Goal: Task Accomplishment & Management: Use online tool/utility

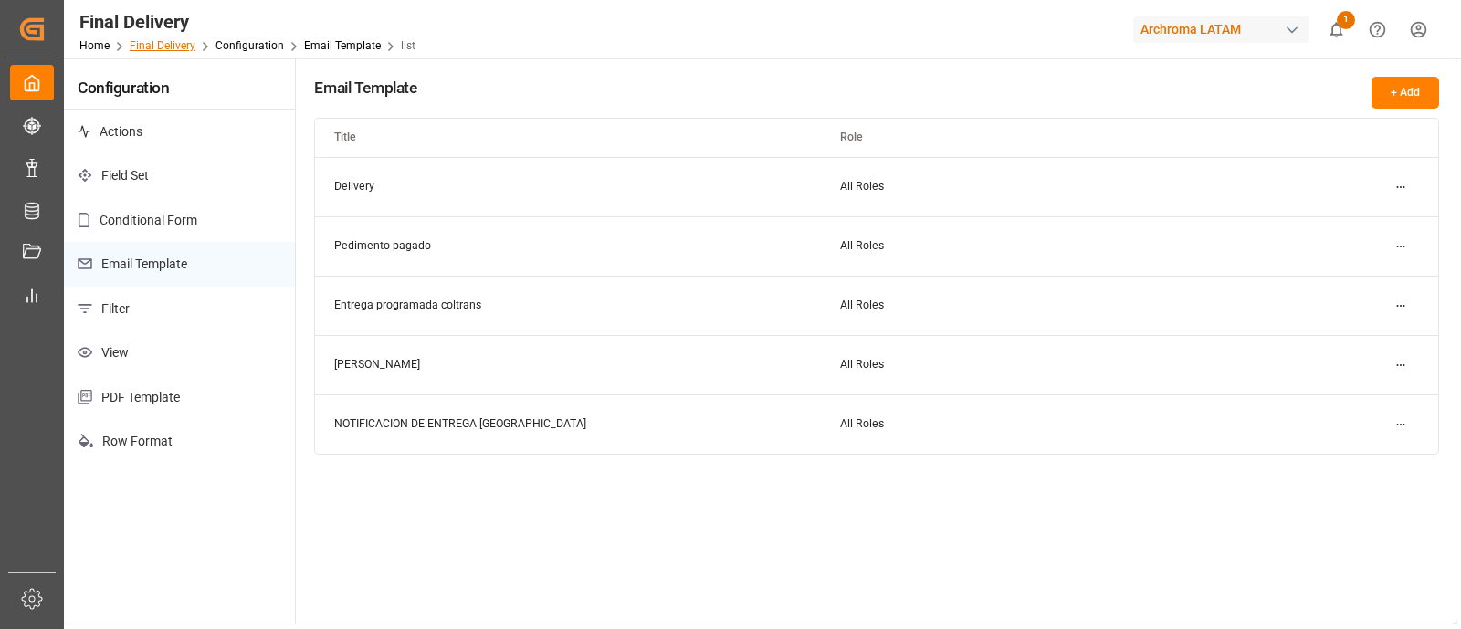
click at [142, 48] on link "Final Delivery" at bounding box center [163, 45] width 66 height 13
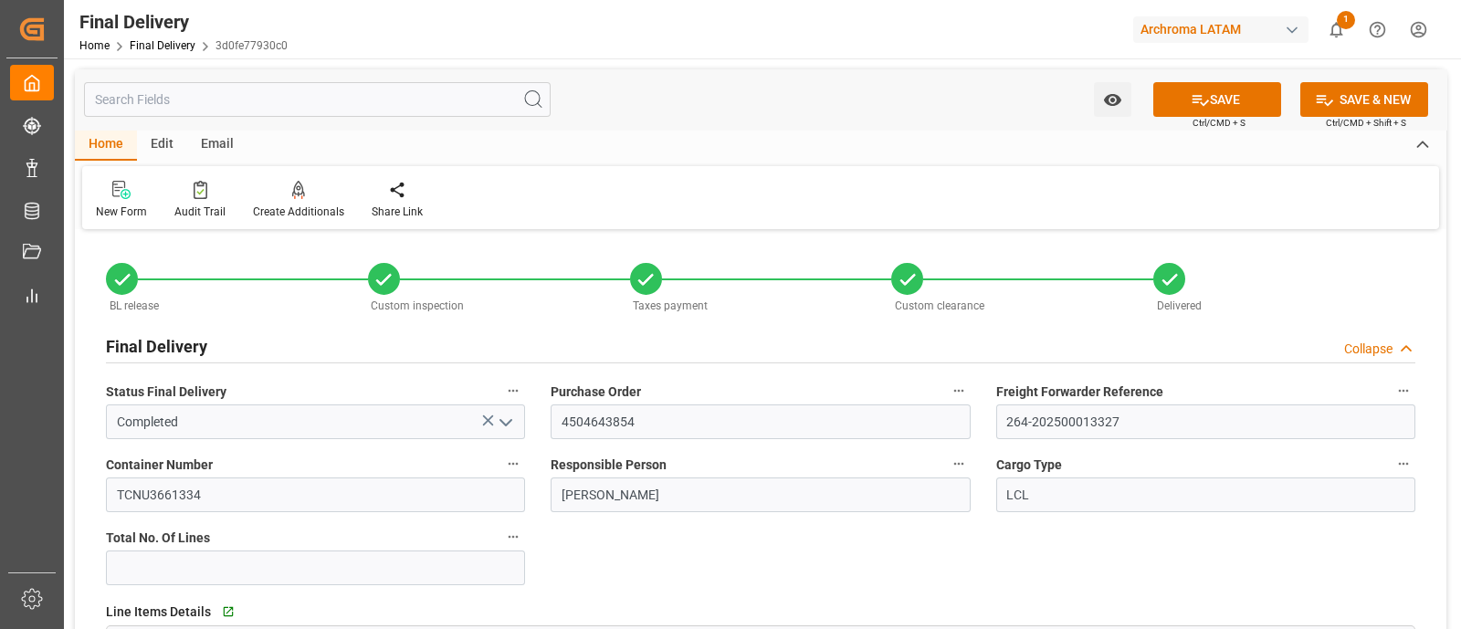
scroll to position [1138, 0]
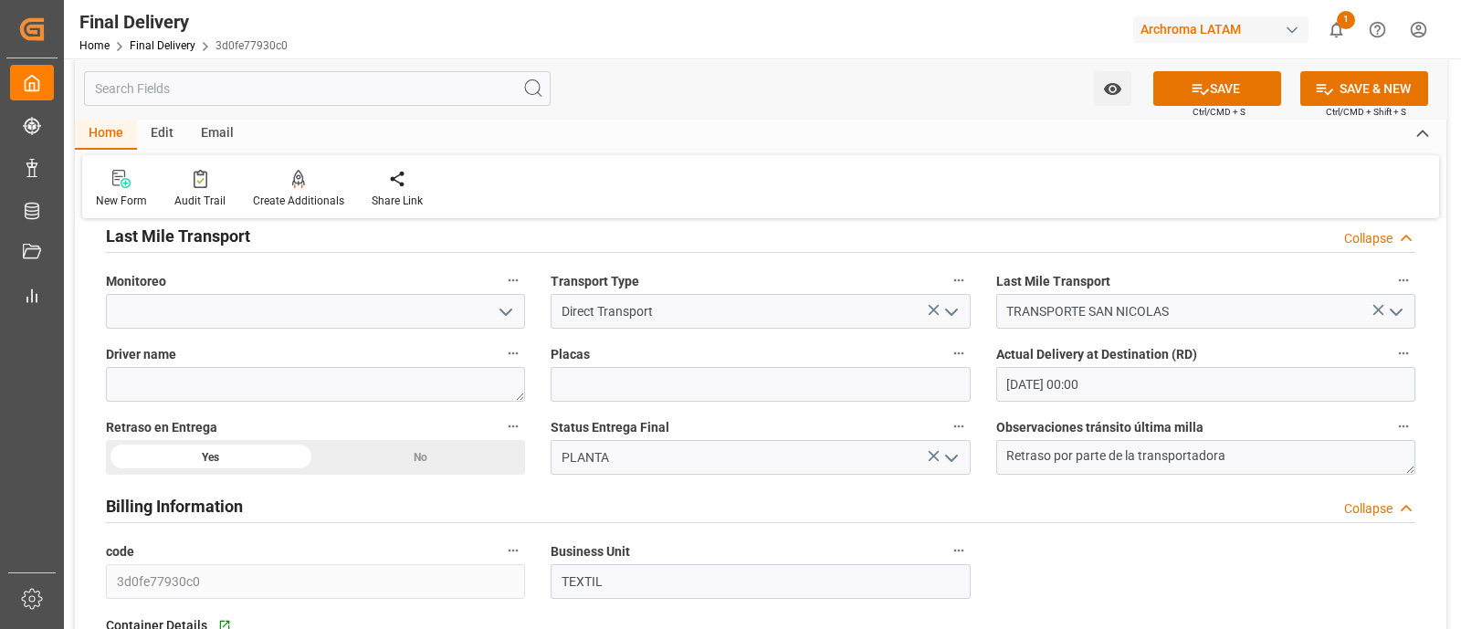
click at [160, 122] on div "Edit" at bounding box center [162, 134] width 50 height 31
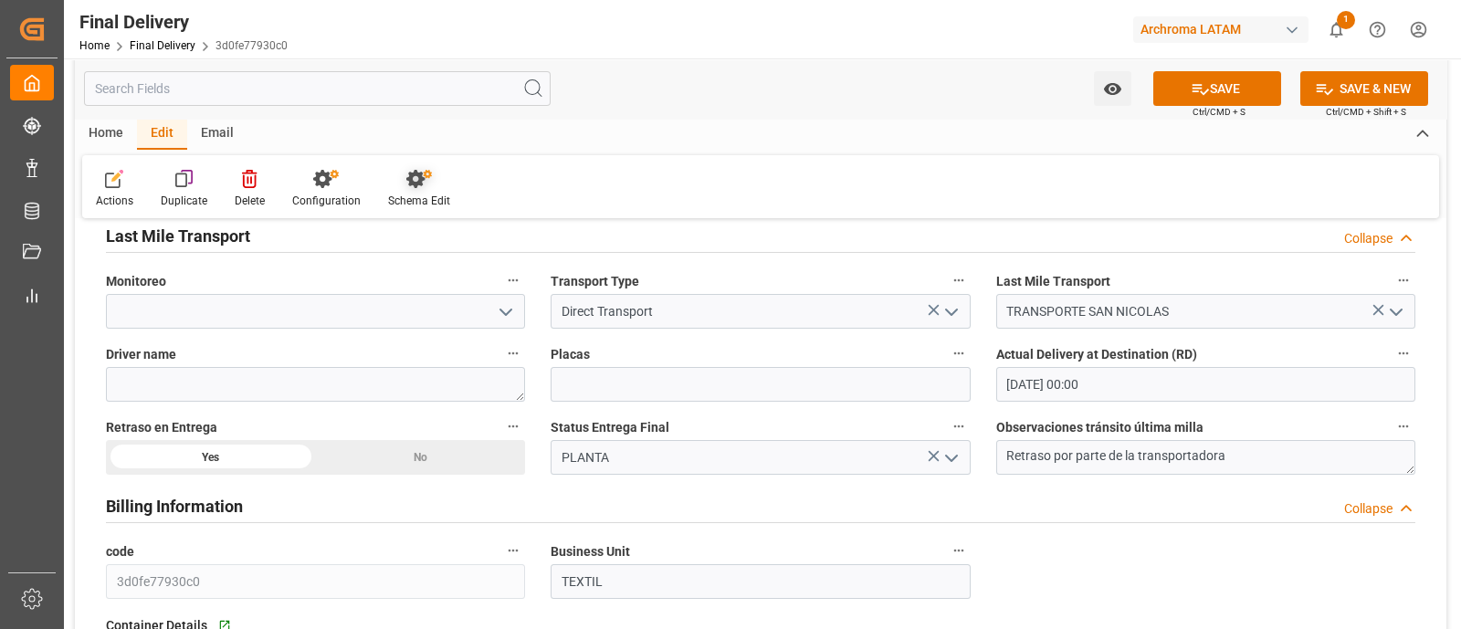
click at [420, 199] on div "Schema Edit" at bounding box center [419, 201] width 62 height 16
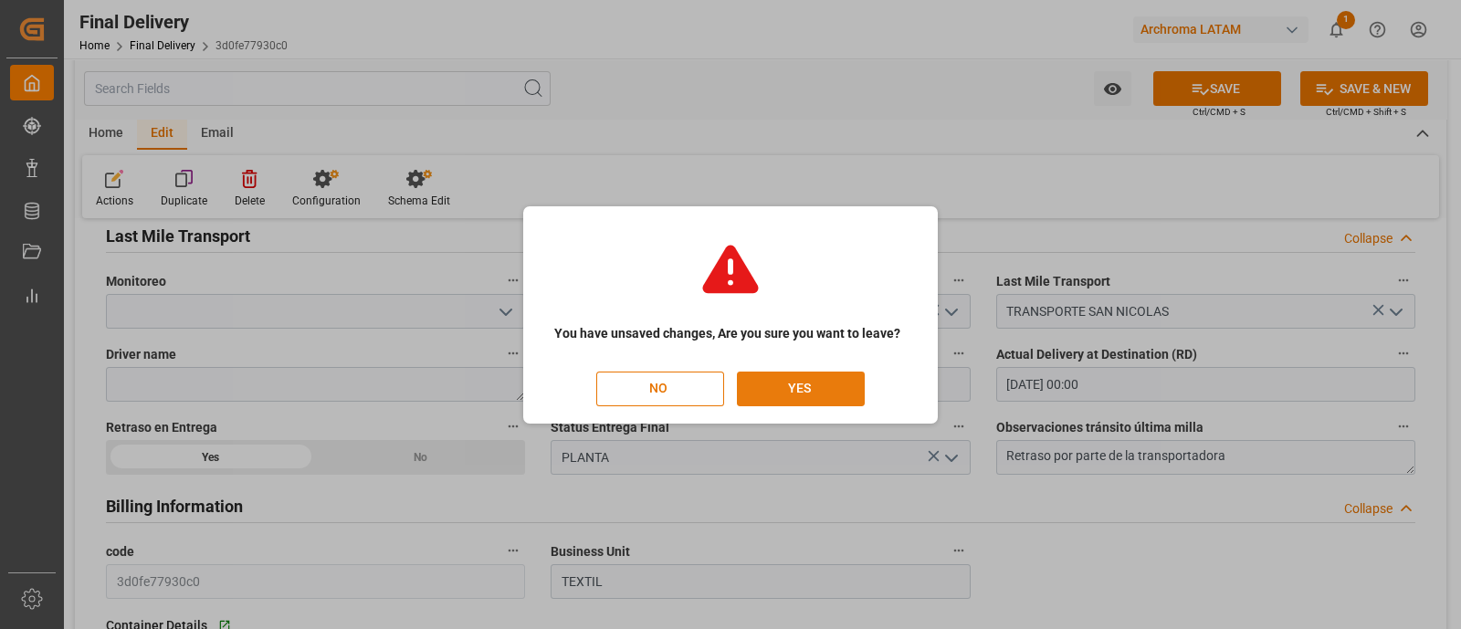
click at [803, 385] on button "YES" at bounding box center [801, 389] width 128 height 35
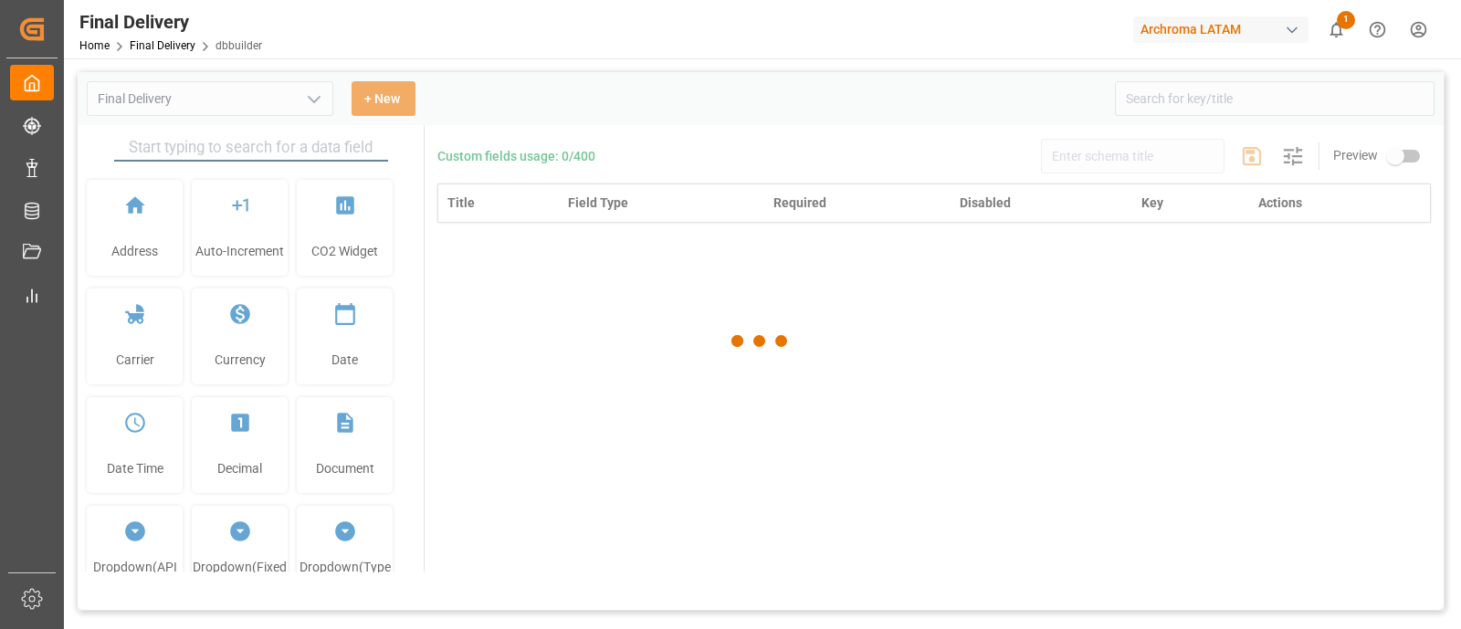
type input "Final Delivery"
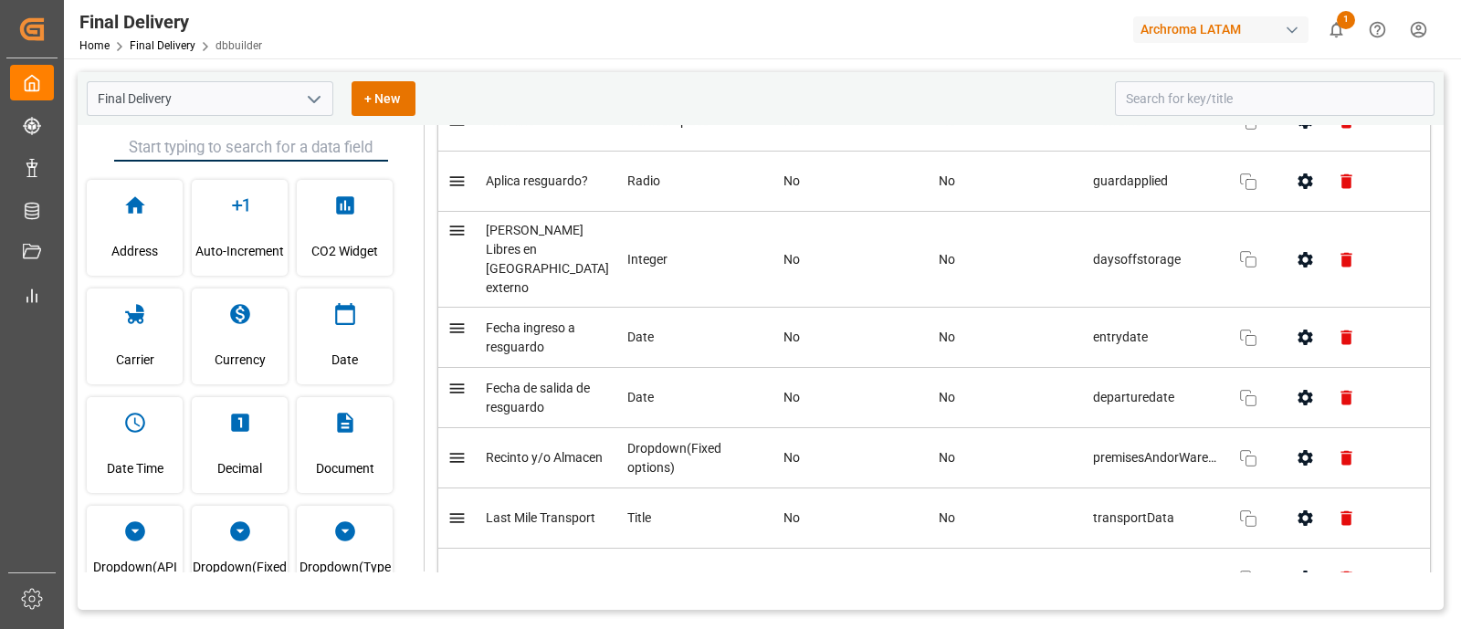
scroll to position [2119, 0]
click at [322, 108] on icon "open menu" at bounding box center [314, 100] width 22 height 22
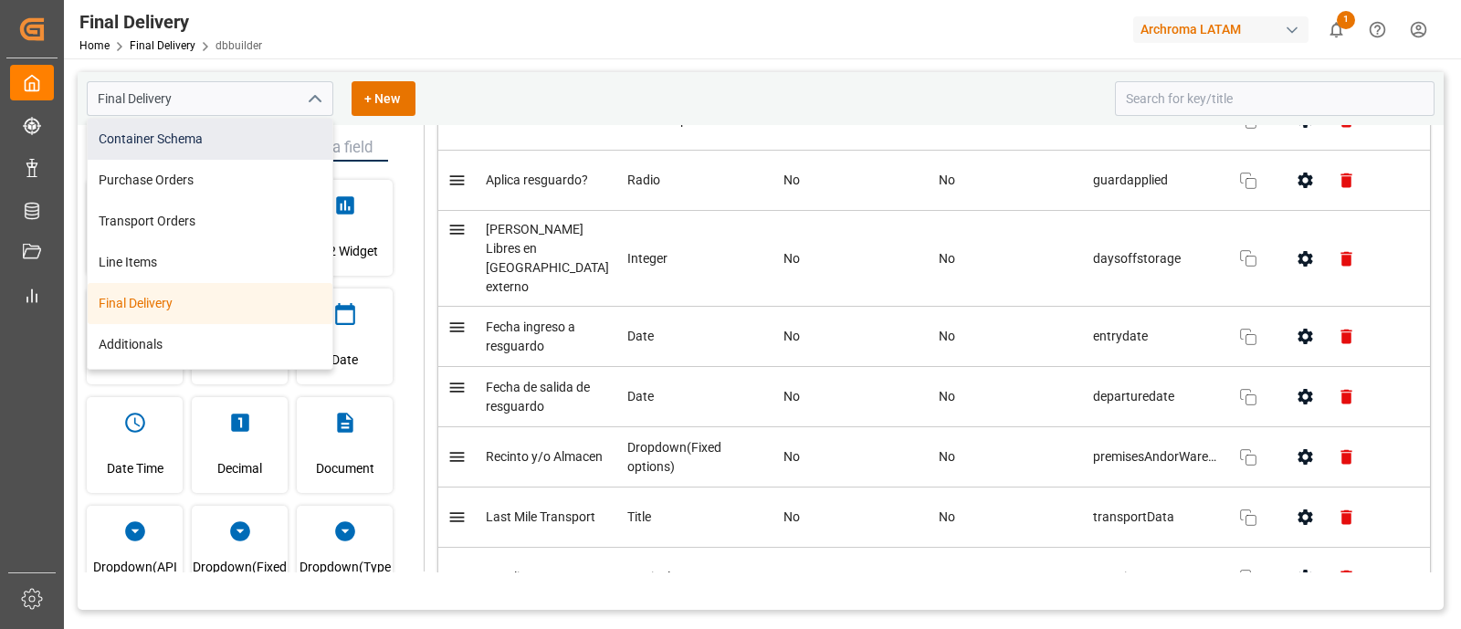
click at [208, 148] on div "Container Schema" at bounding box center [210, 139] width 245 height 41
type input "Container Schema"
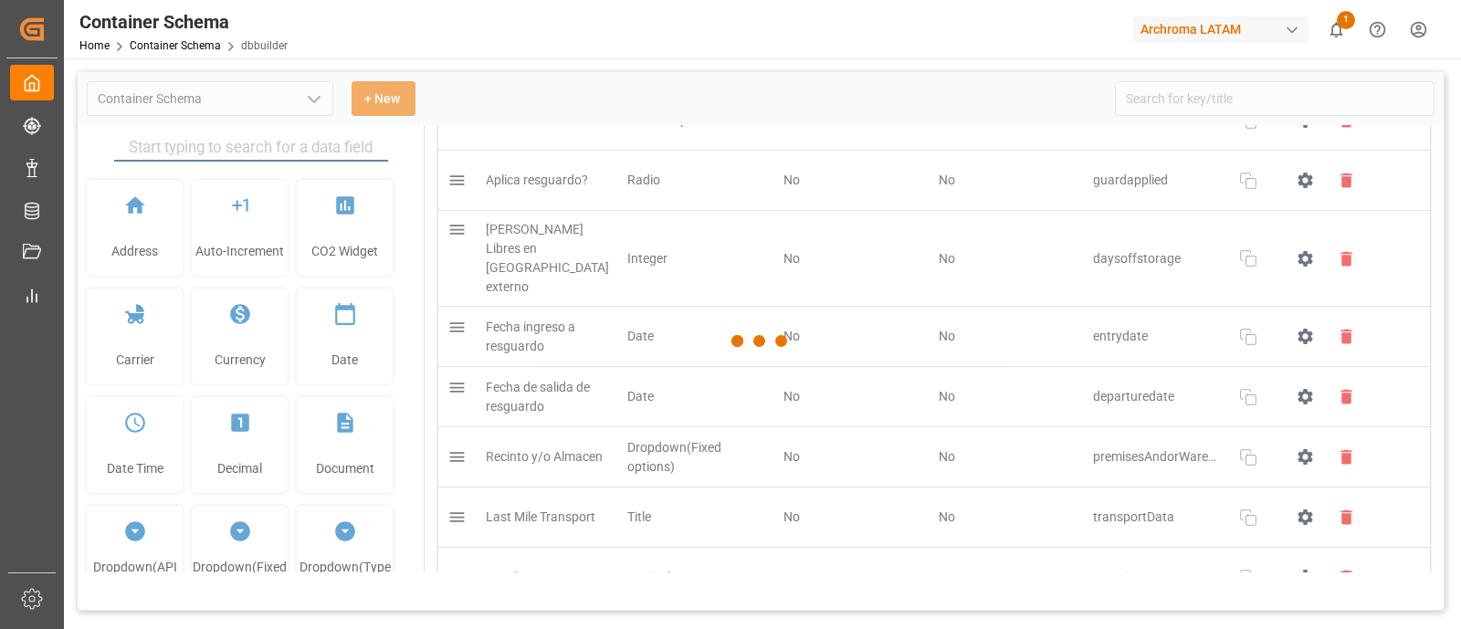
type input "Container Schema"
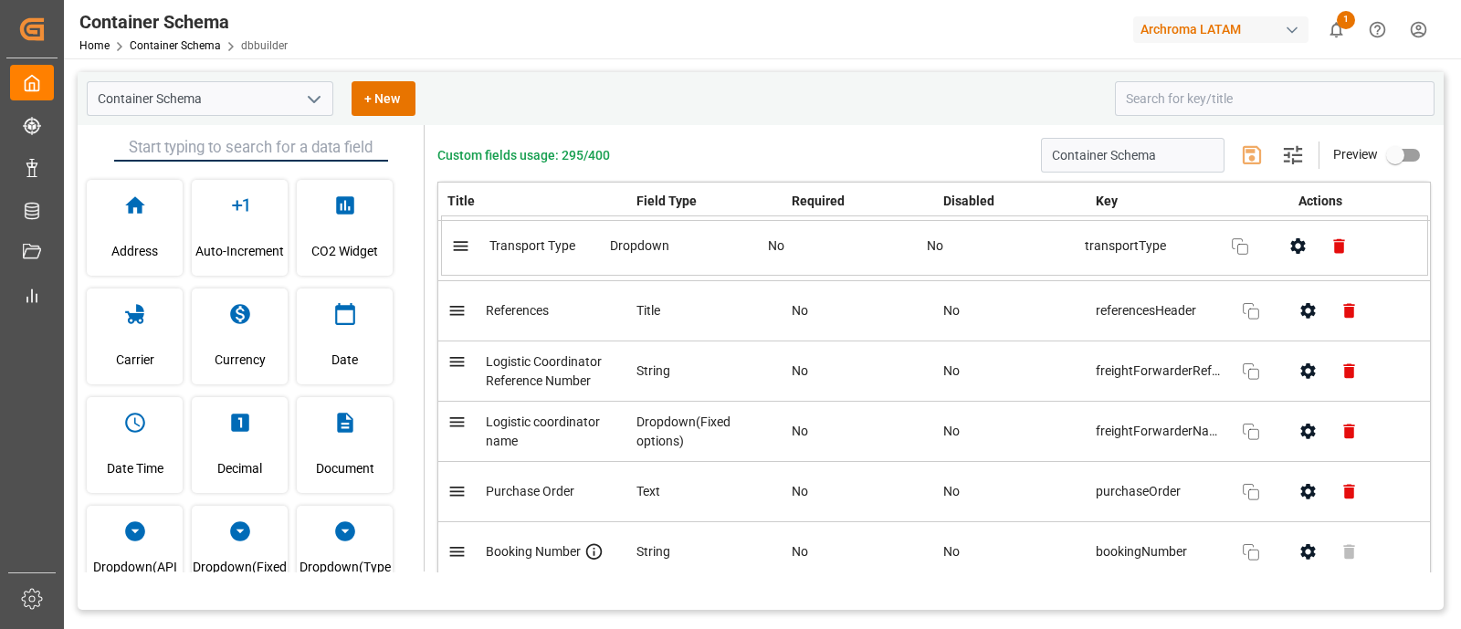
drag, startPoint x: 452, startPoint y: 285, endPoint x: 455, endPoint y: 246, distance: 39.4
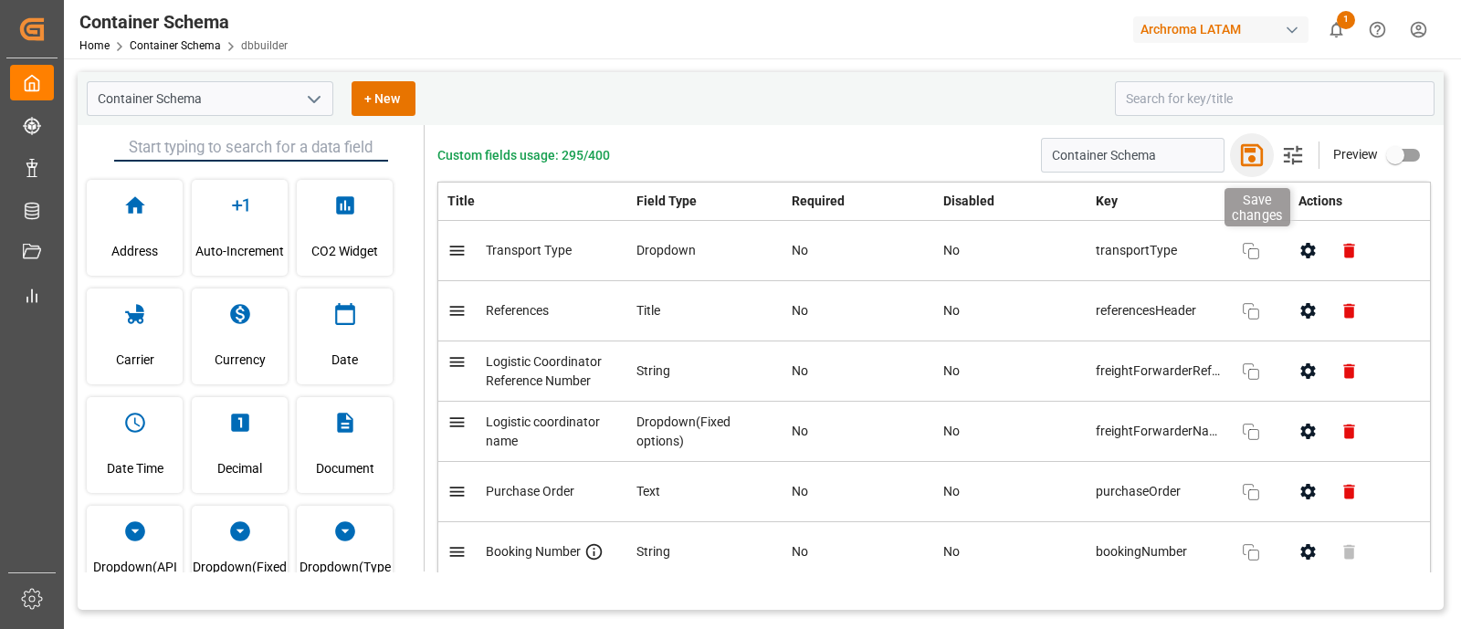
click at [1241, 164] on icon "button" at bounding box center [1252, 155] width 22 height 22
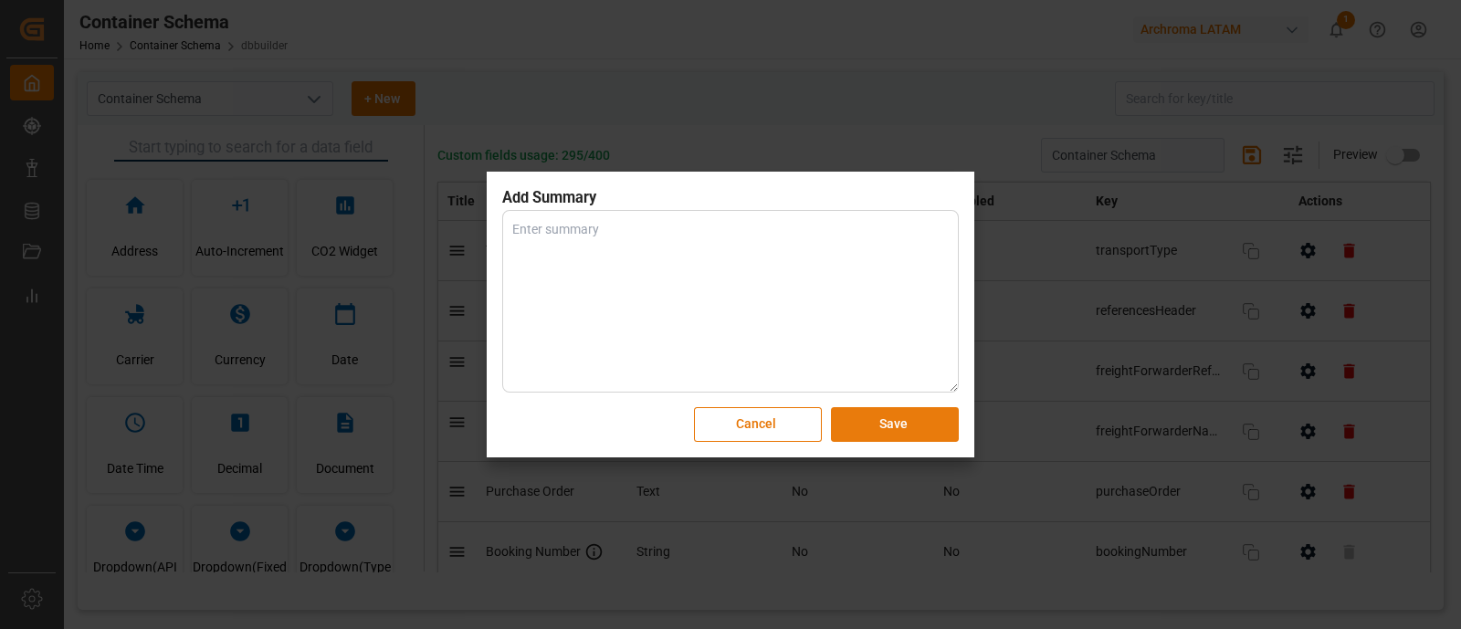
click at [935, 428] on button "Save" at bounding box center [895, 424] width 128 height 35
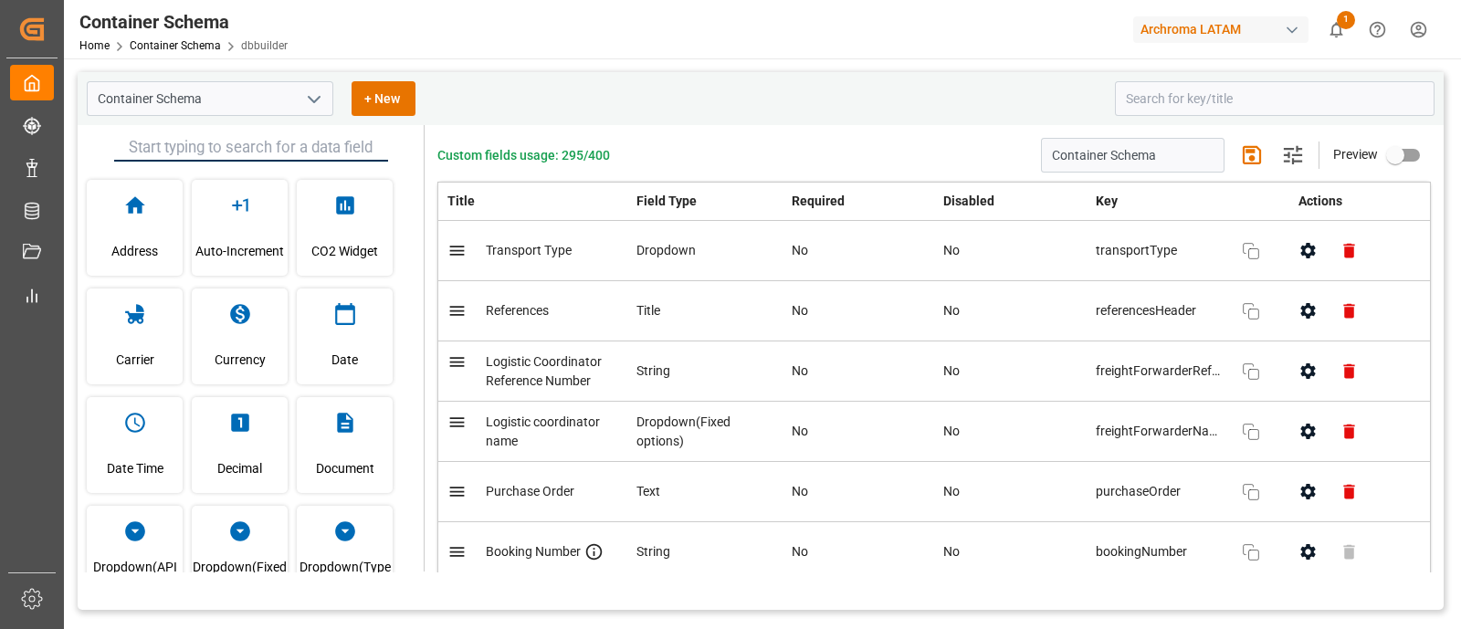
click at [304, 98] on icon "open menu" at bounding box center [314, 100] width 22 height 22
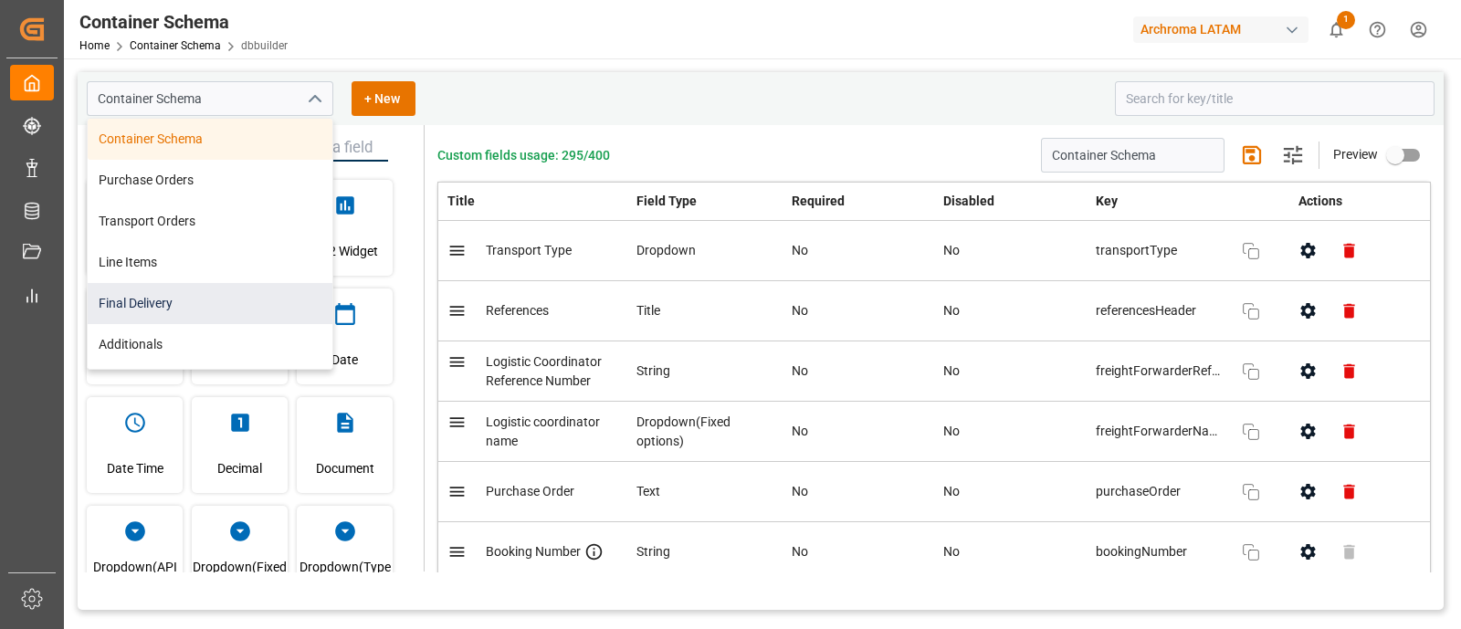
click at [199, 285] on div "Final Delivery" at bounding box center [210, 303] width 245 height 41
type input "Final Delivery"
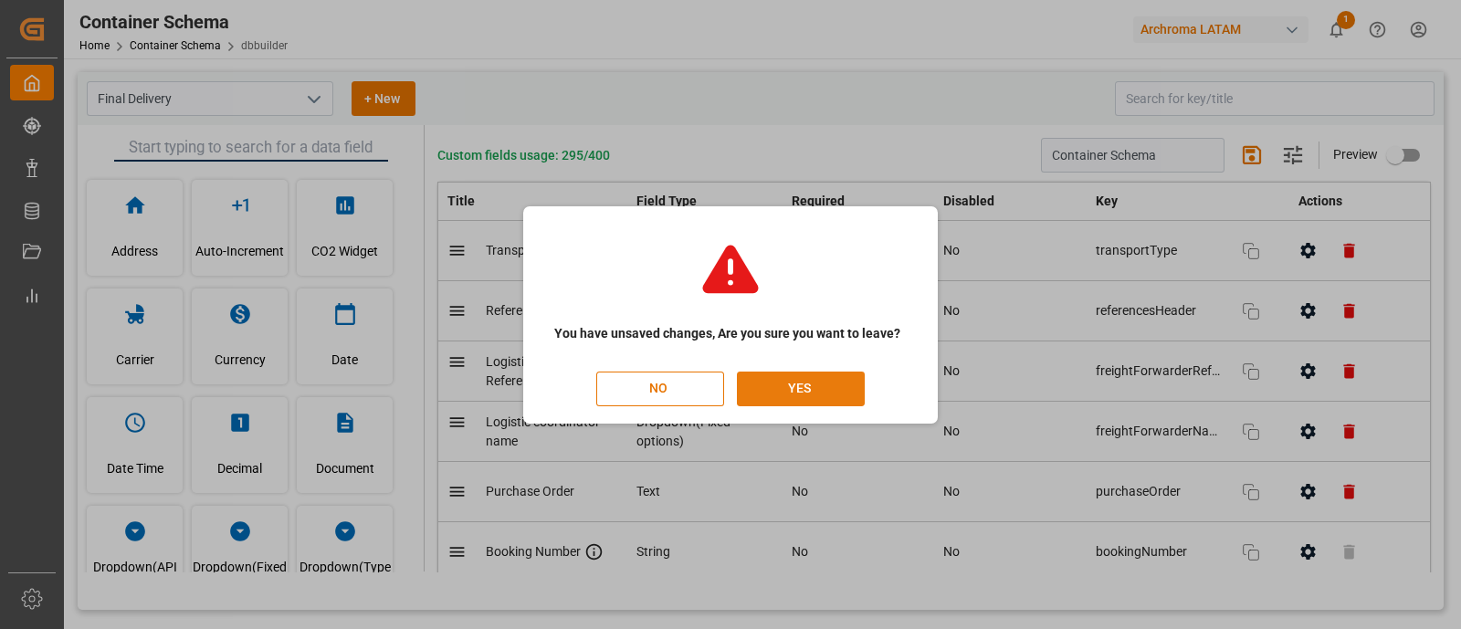
click at [826, 374] on button "YES" at bounding box center [801, 389] width 128 height 35
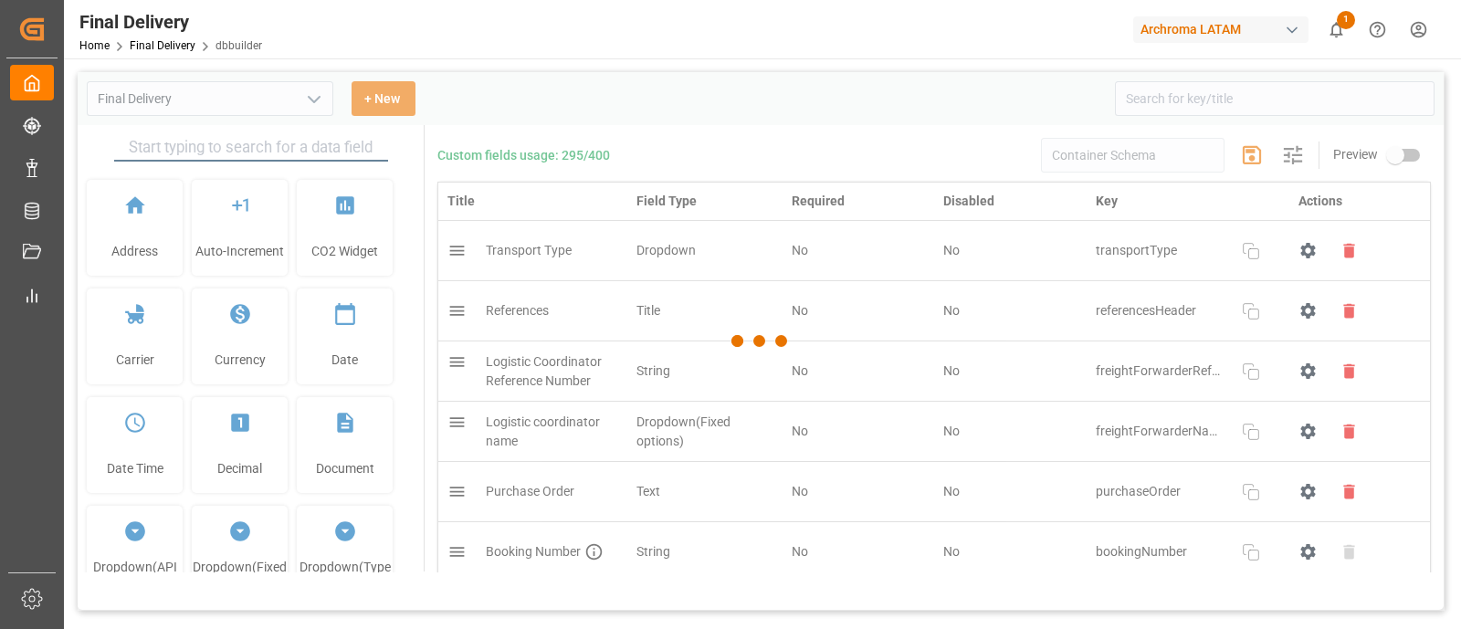
type input "Final Delivery"
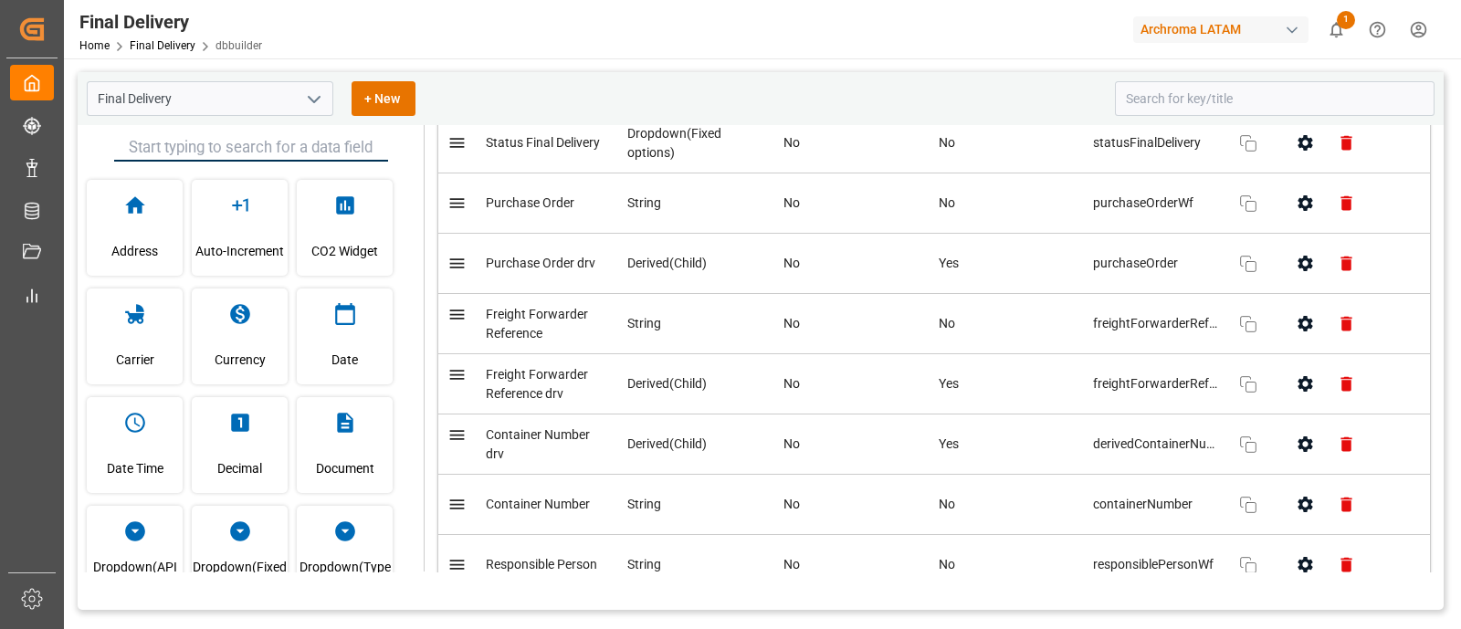
scroll to position [293, 0]
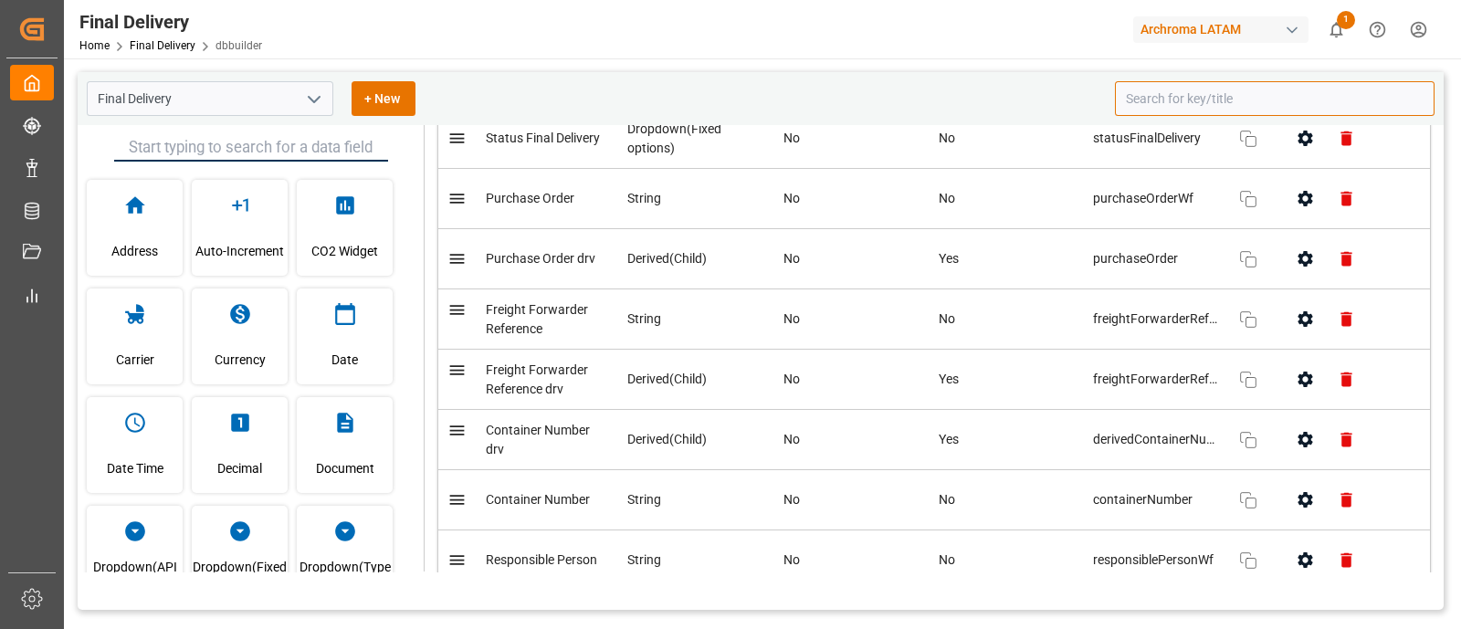
click at [1192, 109] on input at bounding box center [1275, 98] width 320 height 35
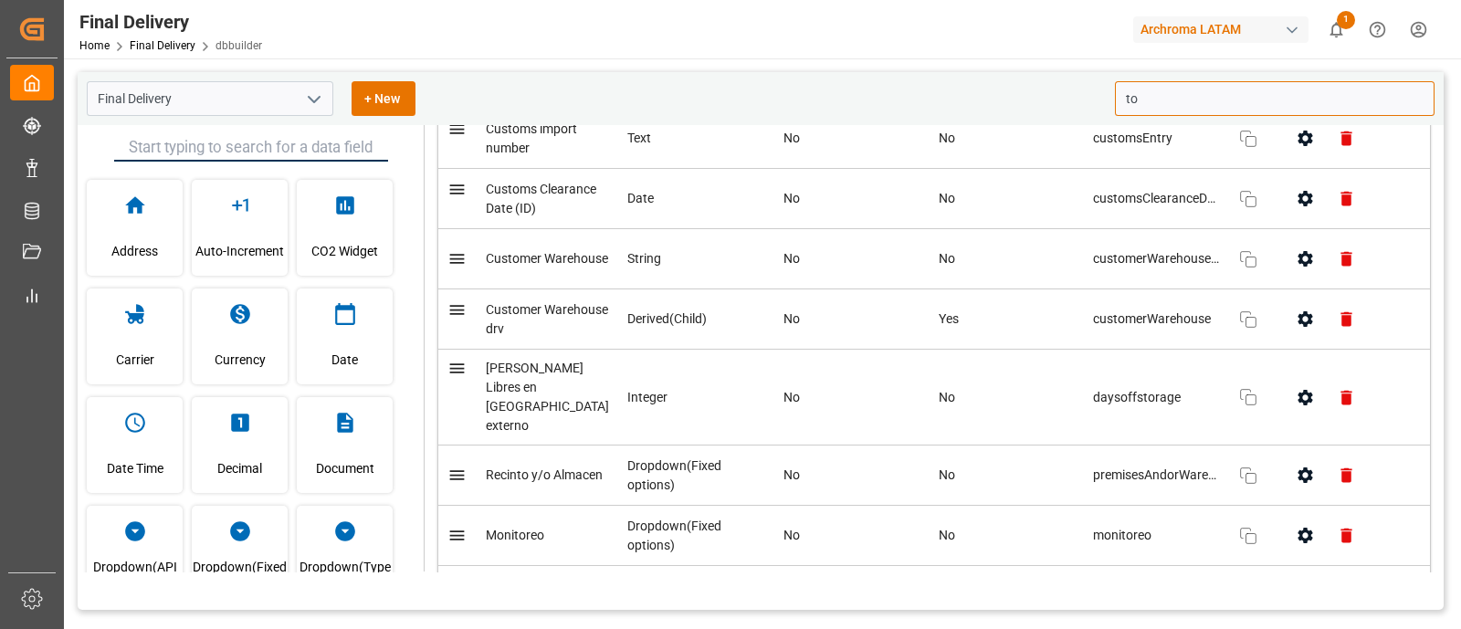
scroll to position [0, 0]
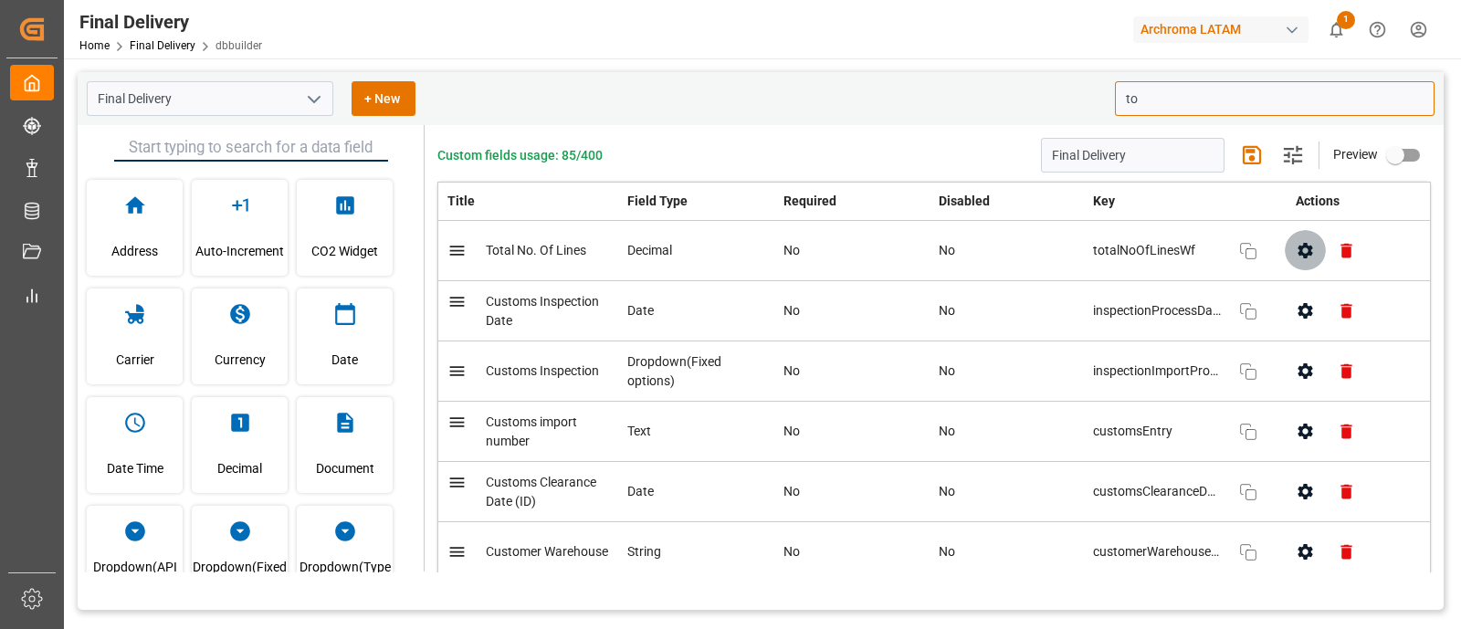
click at [1298, 248] on icon "button" at bounding box center [1305, 251] width 15 height 16
type input "to"
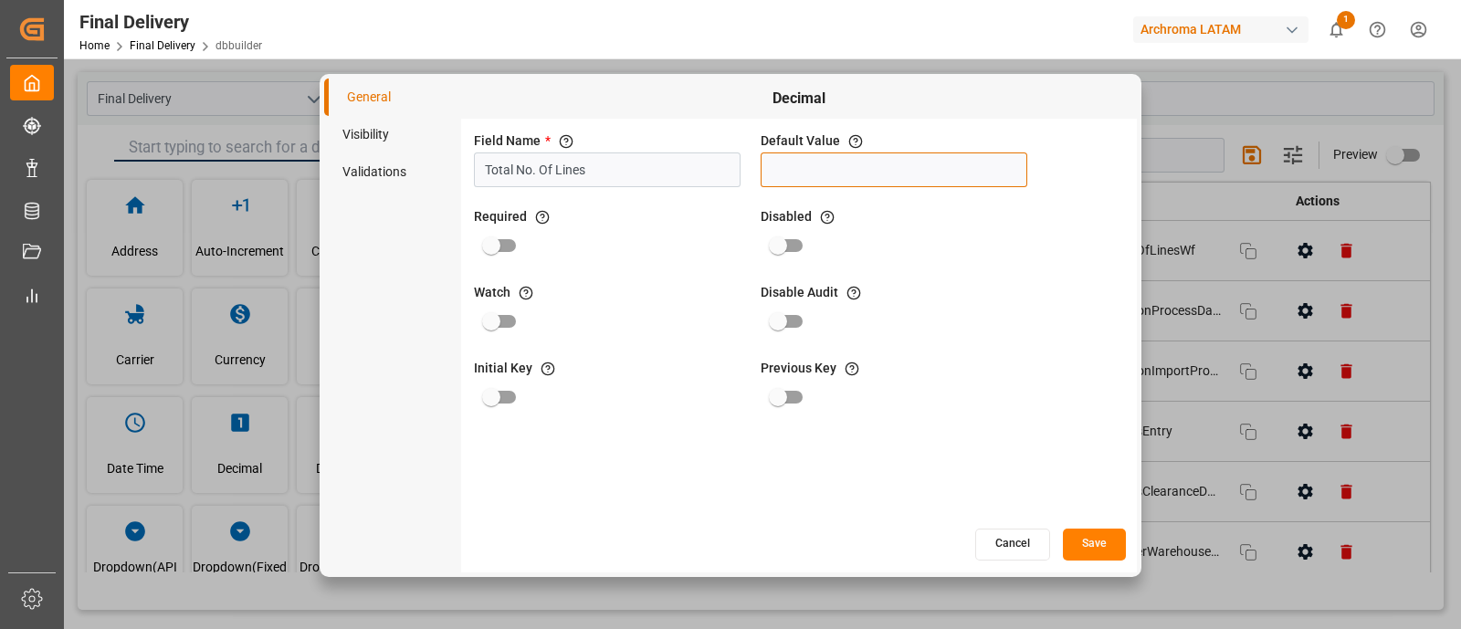
click at [863, 171] on input "text" at bounding box center [894, 170] width 267 height 35
click at [703, 499] on div "Field Name * The title of the field that will be shown in UI Total No. Of Lines…" at bounding box center [799, 323] width 676 height 408
click at [1006, 543] on button "Cancel" at bounding box center [1012, 545] width 75 height 32
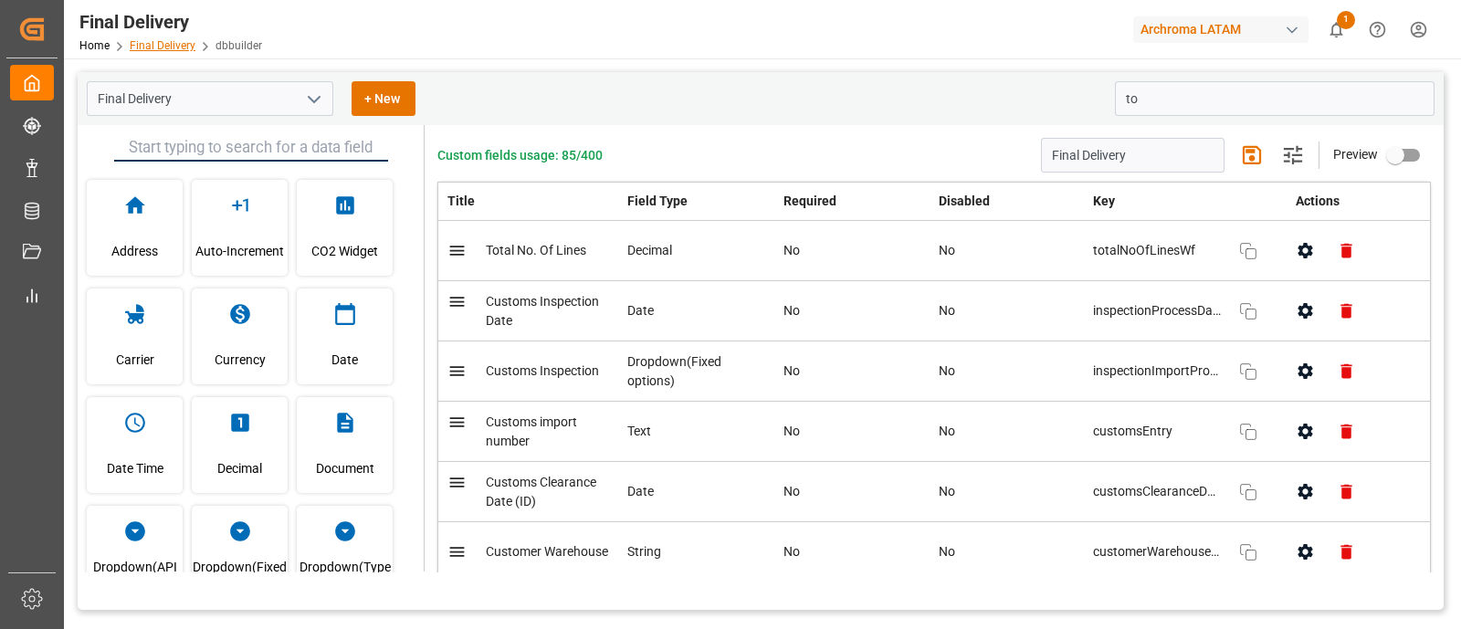
click at [183, 44] on link "Final Delivery" at bounding box center [163, 45] width 66 height 13
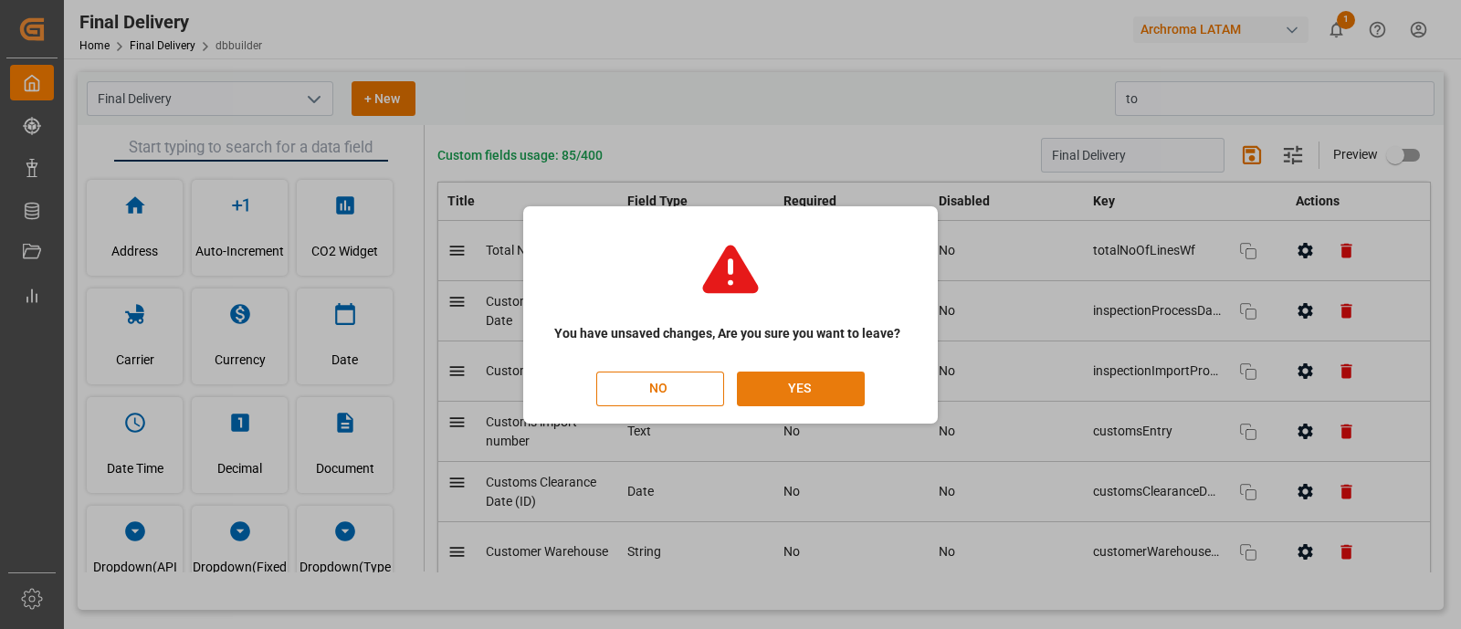
click at [815, 404] on button "YES" at bounding box center [801, 389] width 128 height 35
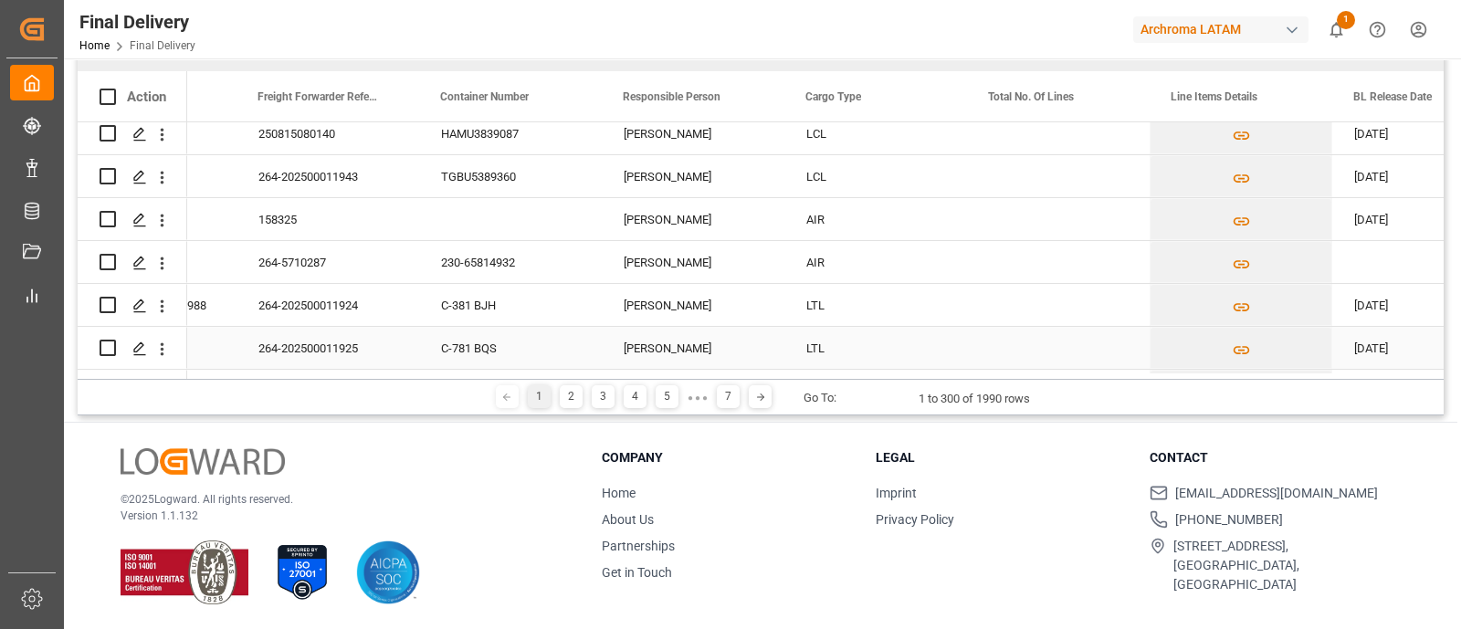
scroll to position [8845, 0]
